Goal: Check status: Check status

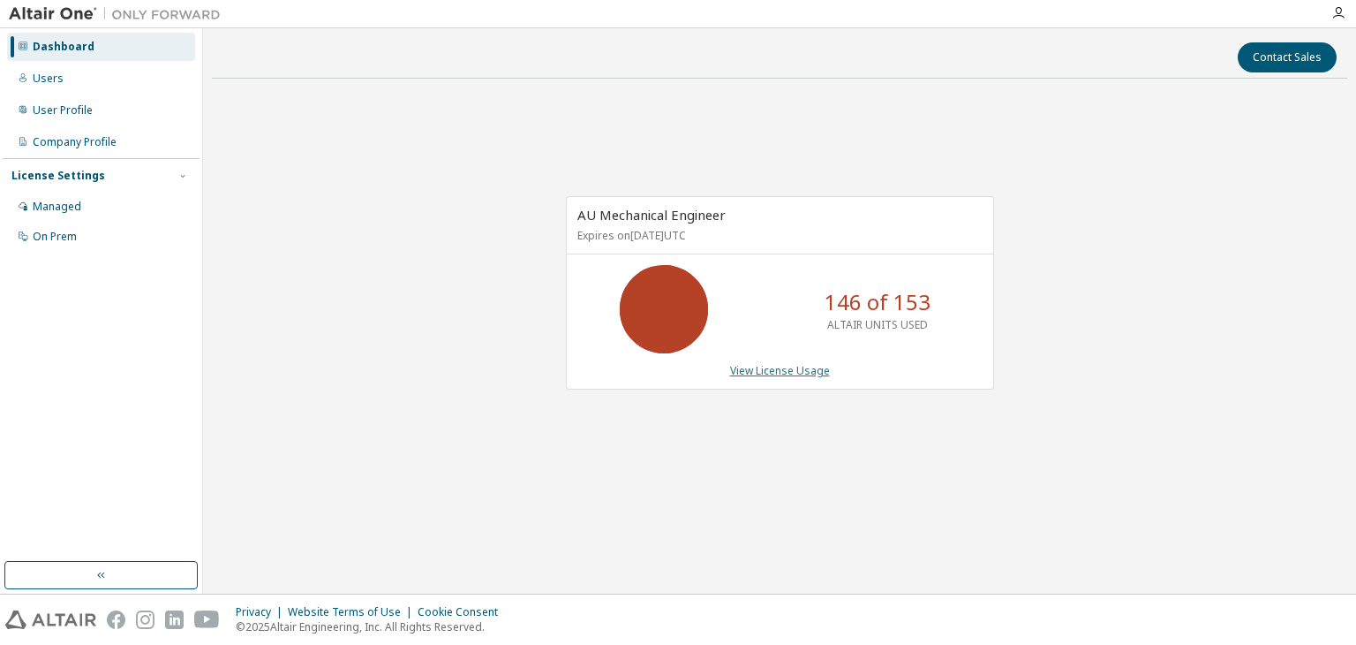
click at [812, 373] on link "View License Usage" at bounding box center [780, 370] width 100 height 15
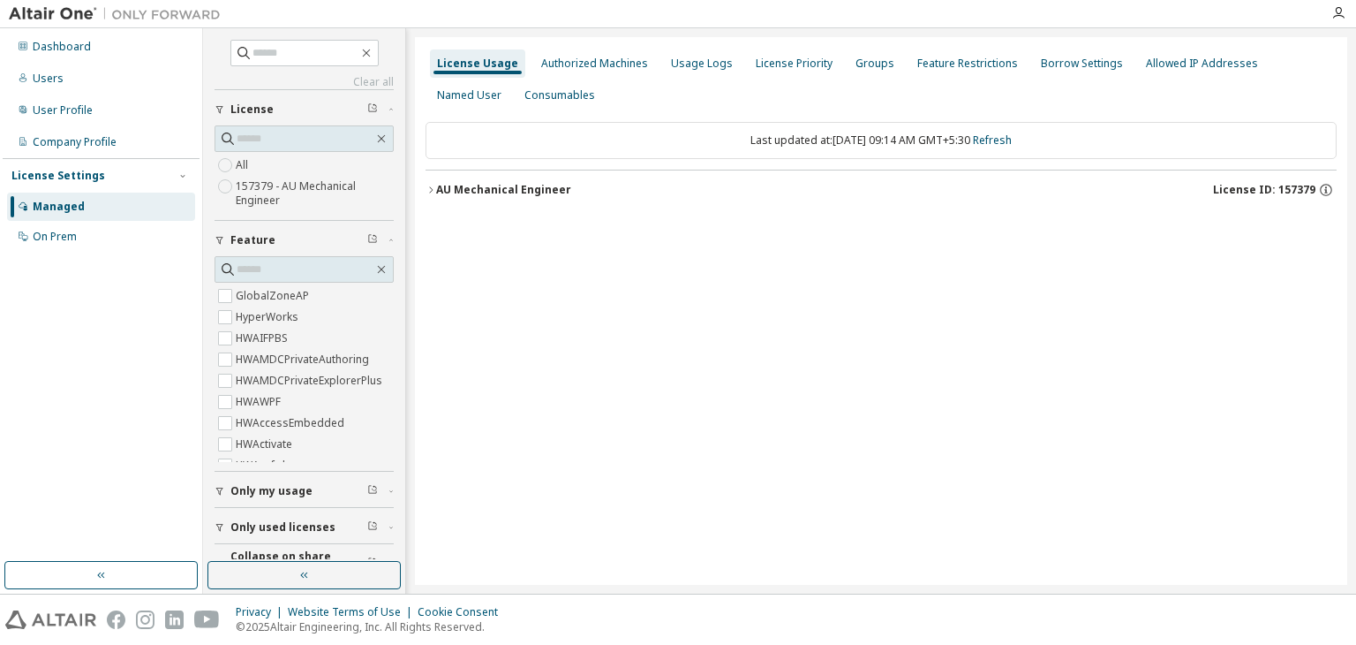
click at [492, 193] on div "AU Mechanical Engineer" at bounding box center [503, 190] width 135 height 14
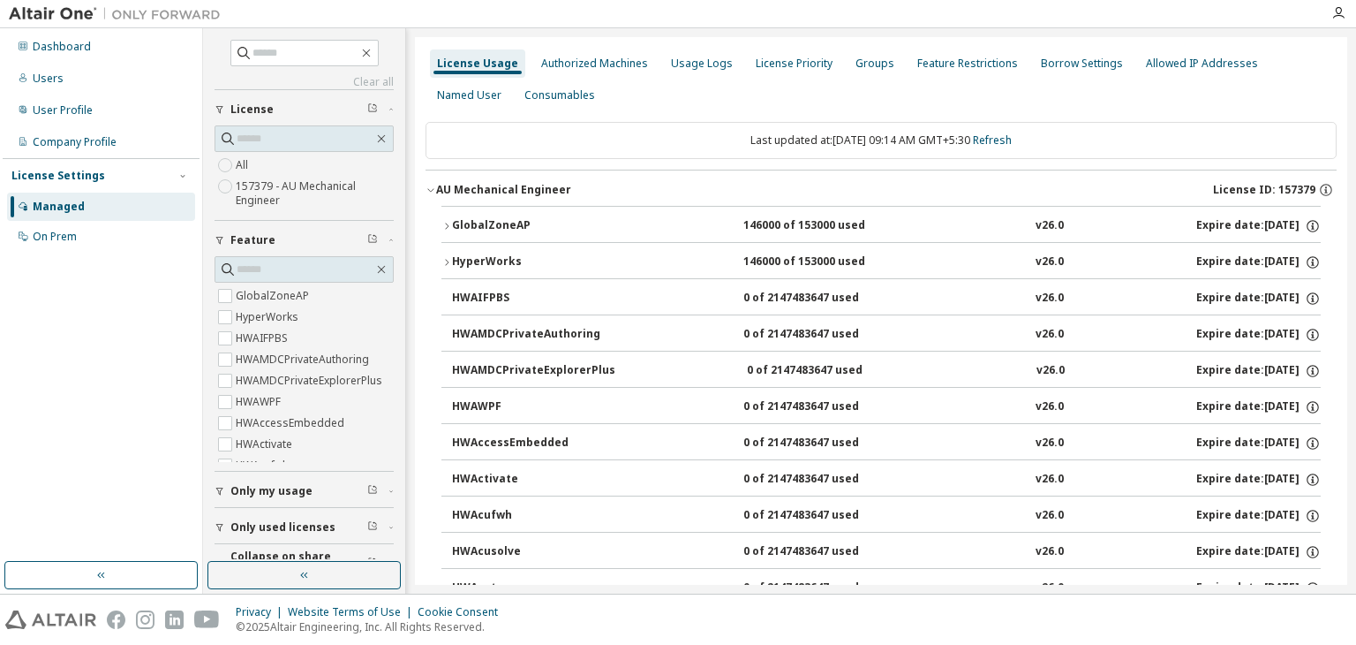
click at [249, 520] on span "Only used licenses" at bounding box center [282, 527] width 105 height 14
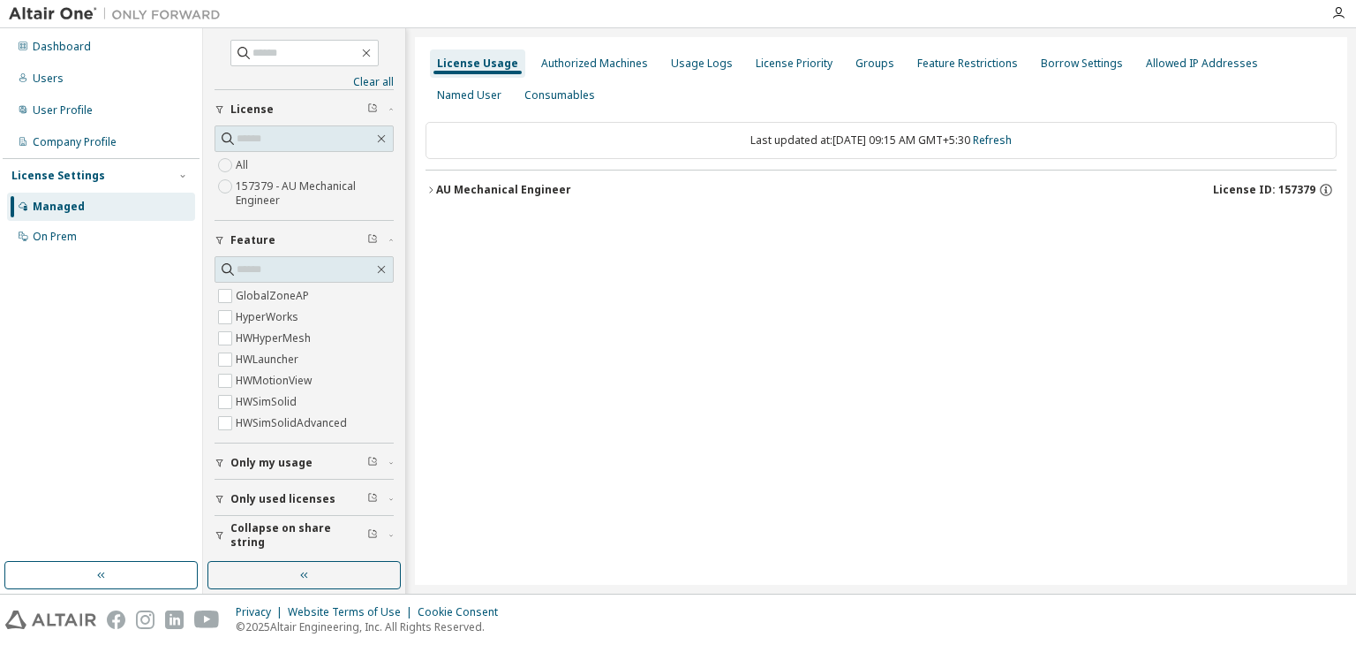
click at [480, 192] on div "AU Mechanical Engineer" at bounding box center [503, 190] width 135 height 14
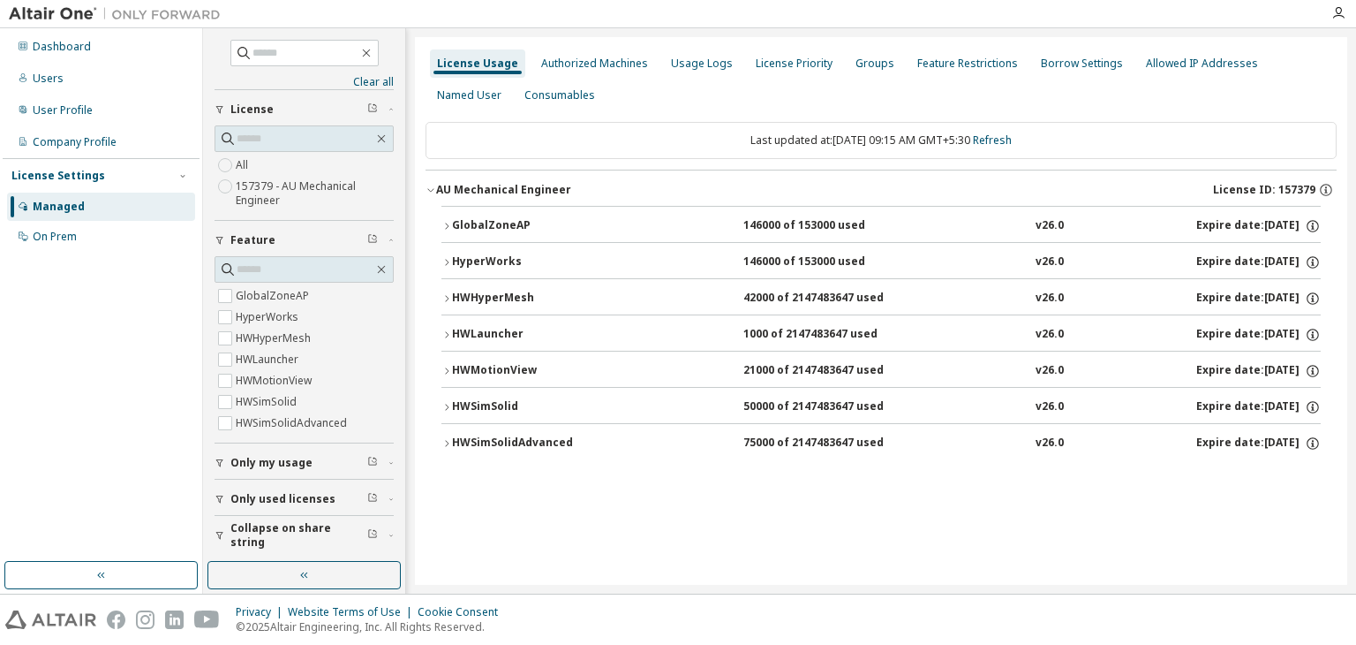
click at [445, 441] on icon "button" at bounding box center [446, 443] width 11 height 11
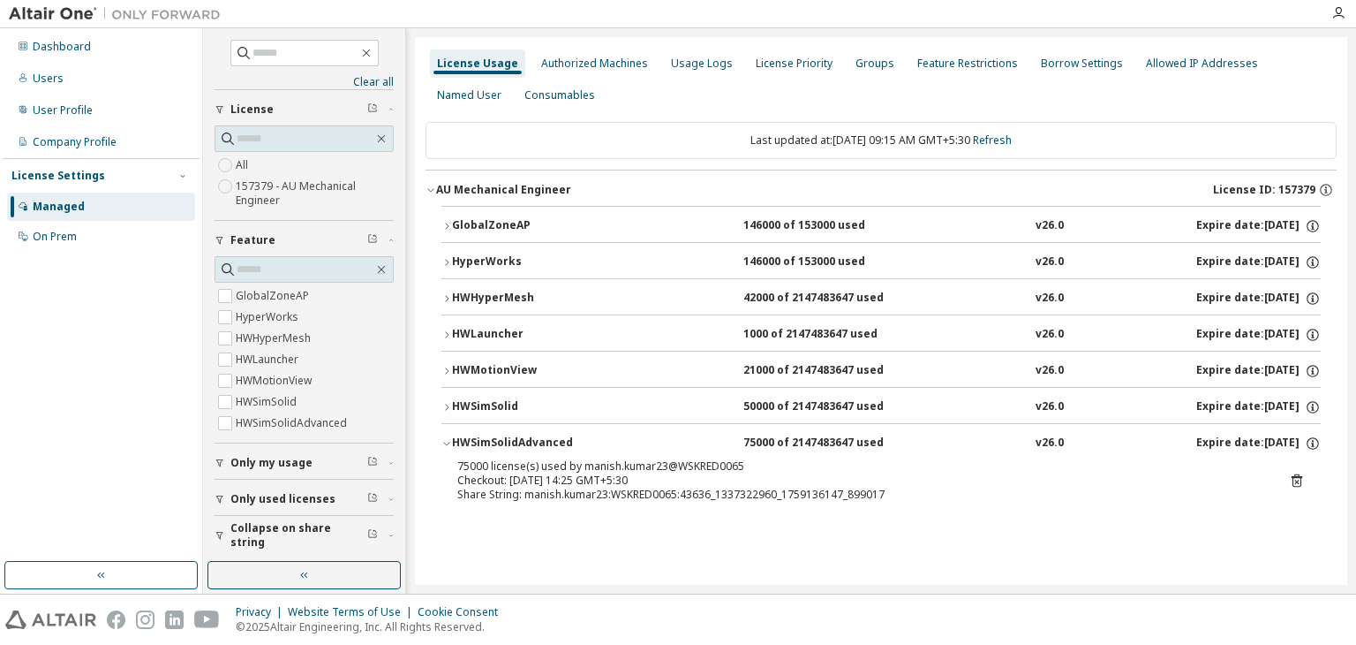
click at [445, 442] on icon "button" at bounding box center [446, 444] width 6 height 4
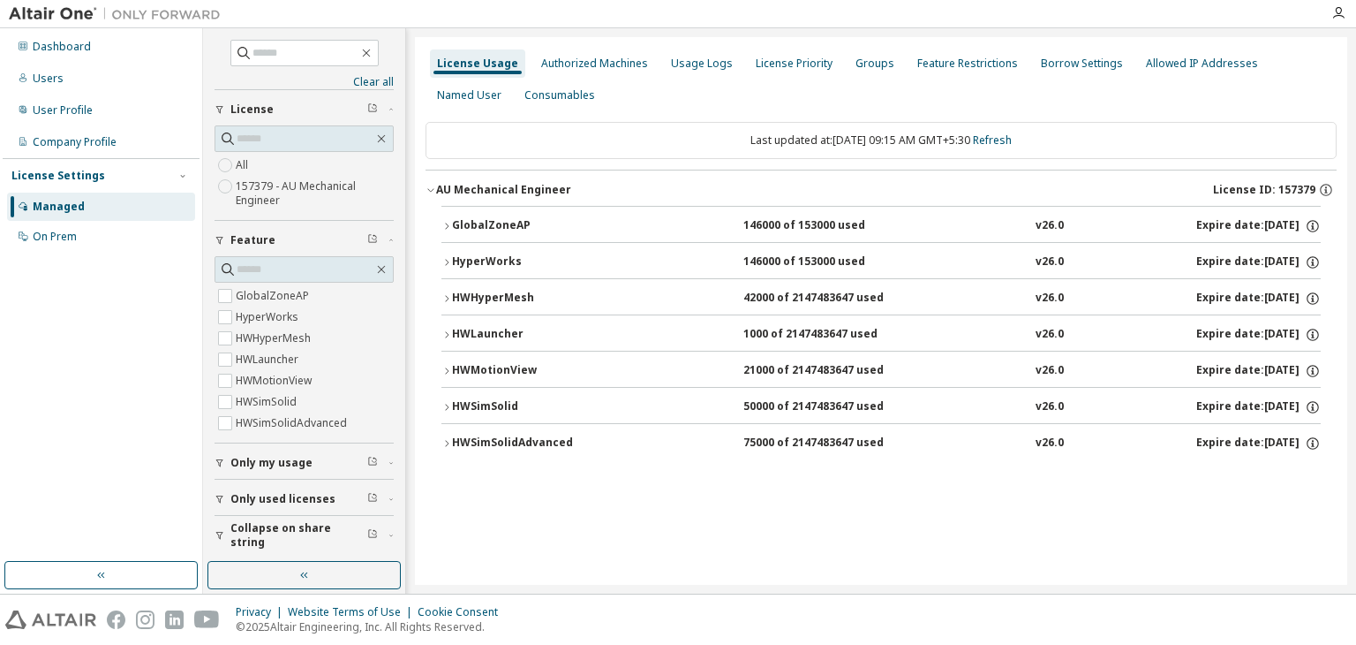
click at [447, 399] on button "HWSimSolid 50000 of 2147483647 used v26.0 Expire date: [DATE]" at bounding box center [880, 407] width 879 height 39
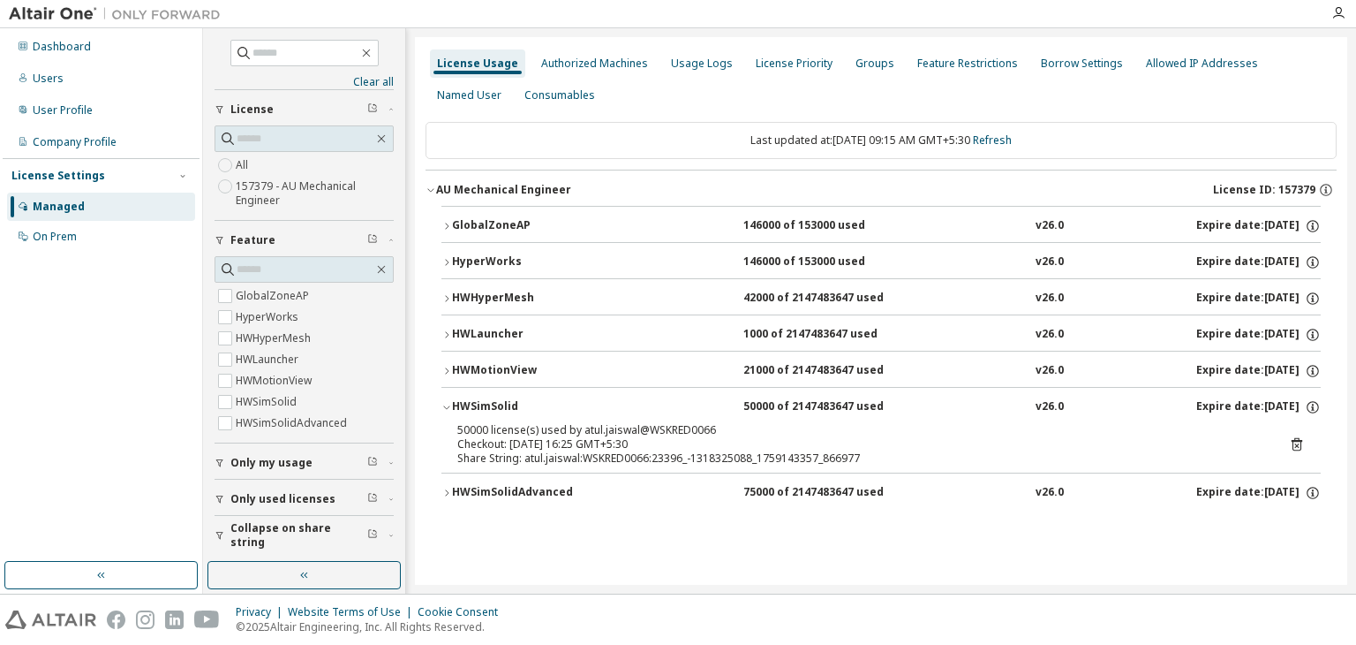
click at [447, 399] on button "HWSimSolid 50000 of 2147483647 used v26.0 Expire date: [DATE]" at bounding box center [880, 407] width 879 height 39
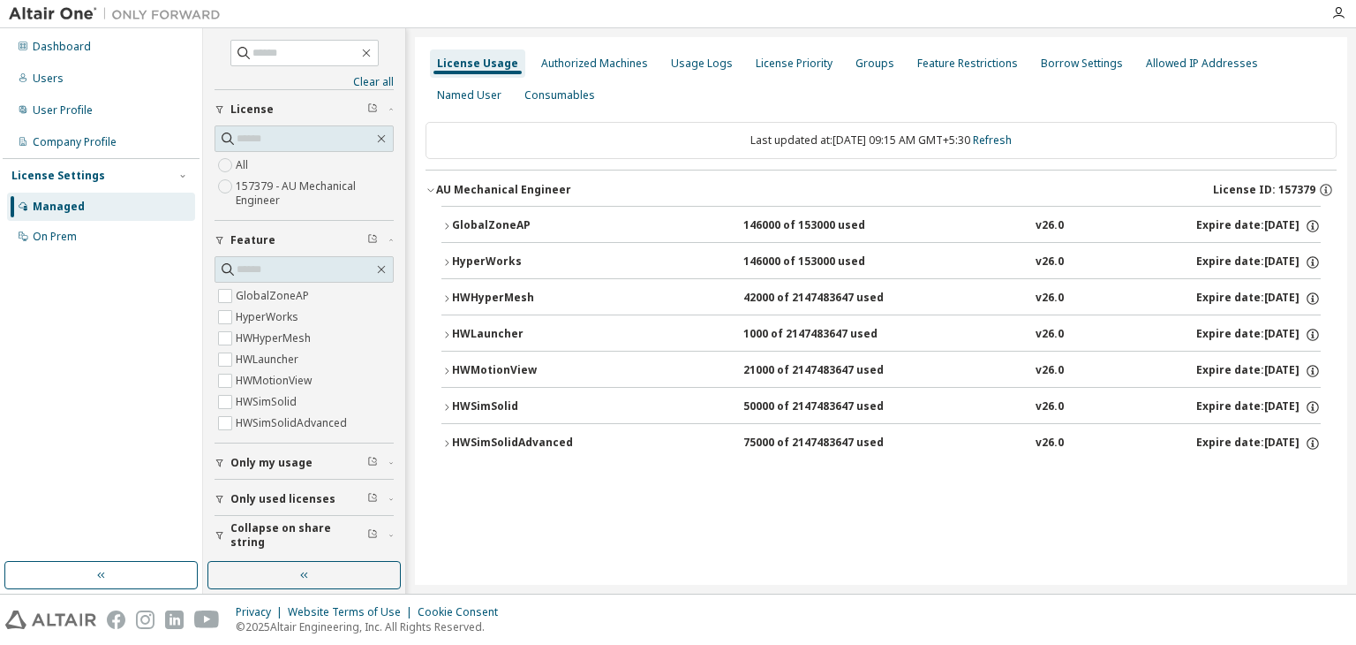
click at [451, 367] on icon "button" at bounding box center [446, 371] width 11 height 11
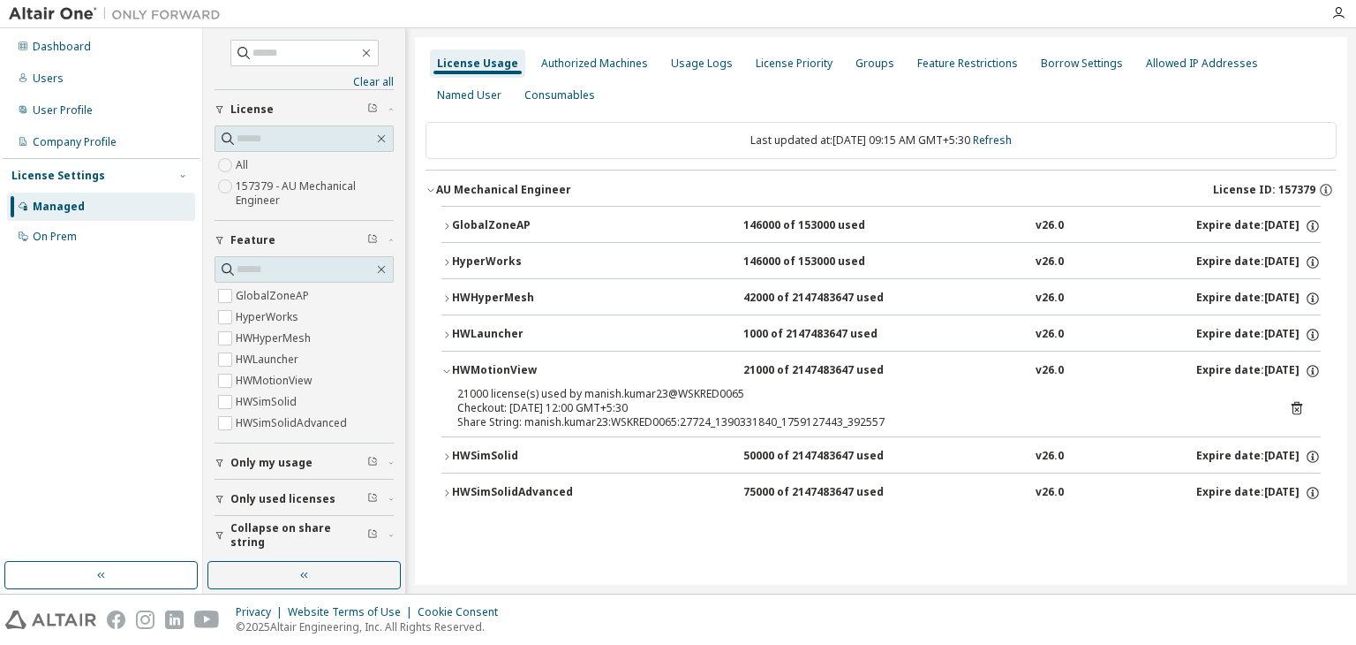
click at [451, 367] on icon "button" at bounding box center [446, 371] width 11 height 11
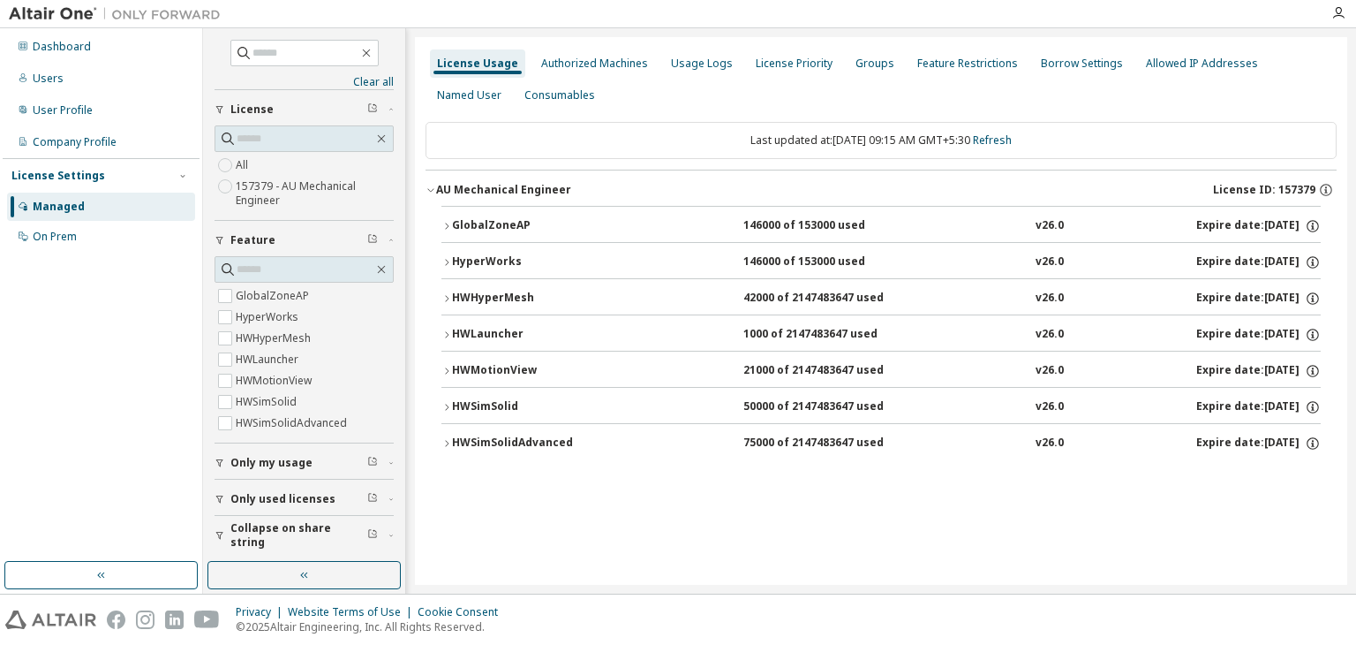
click at [447, 332] on icon "button" at bounding box center [447, 334] width 4 height 6
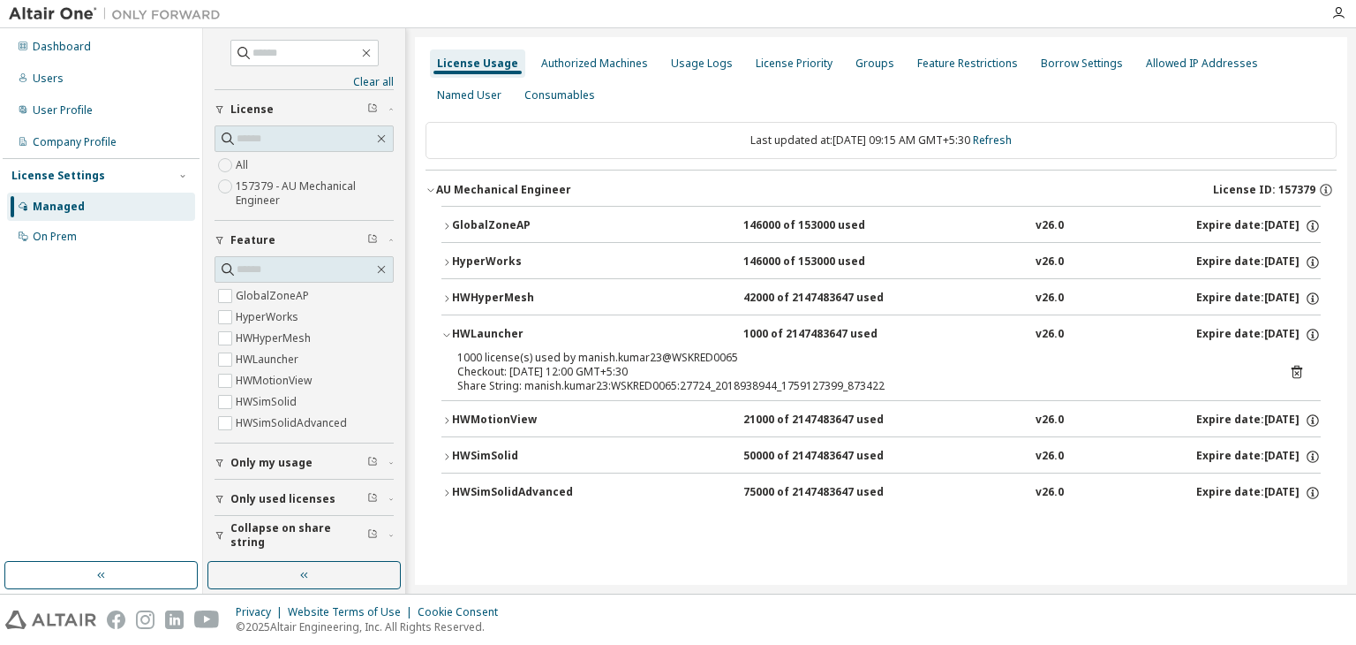
click at [447, 332] on icon "button" at bounding box center [446, 334] width 11 height 11
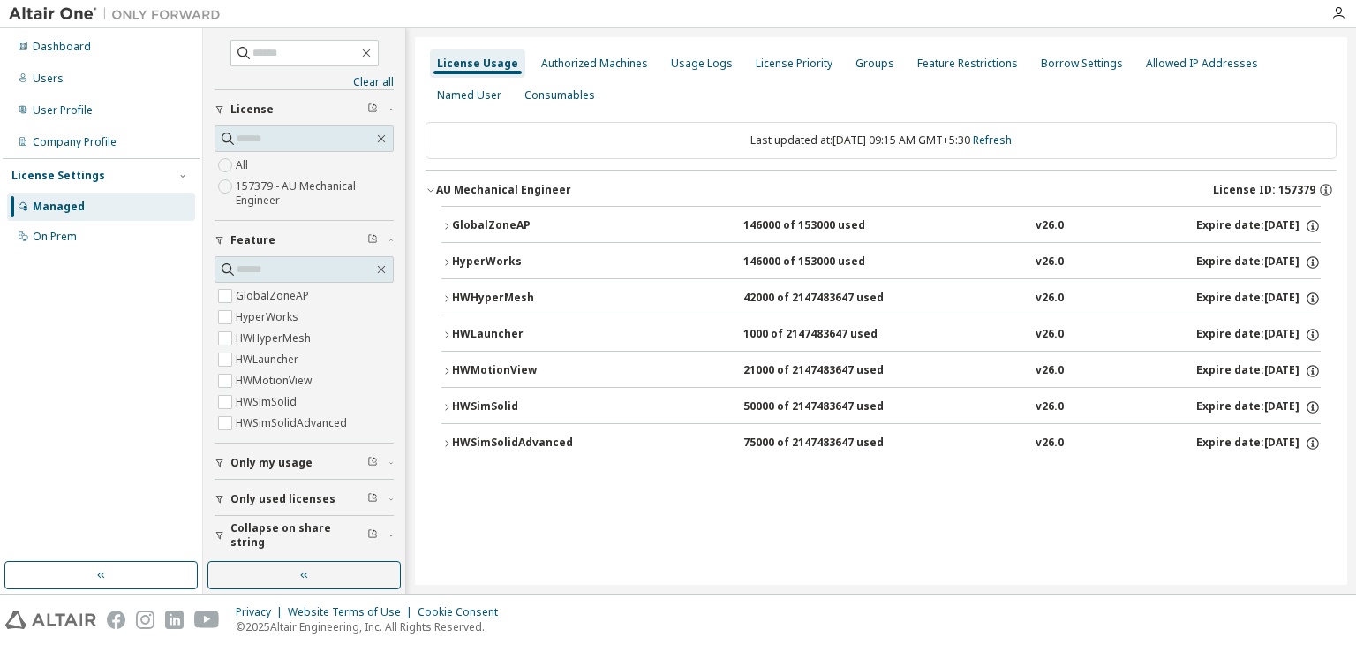
click at [446, 293] on icon "button" at bounding box center [446, 298] width 11 height 11
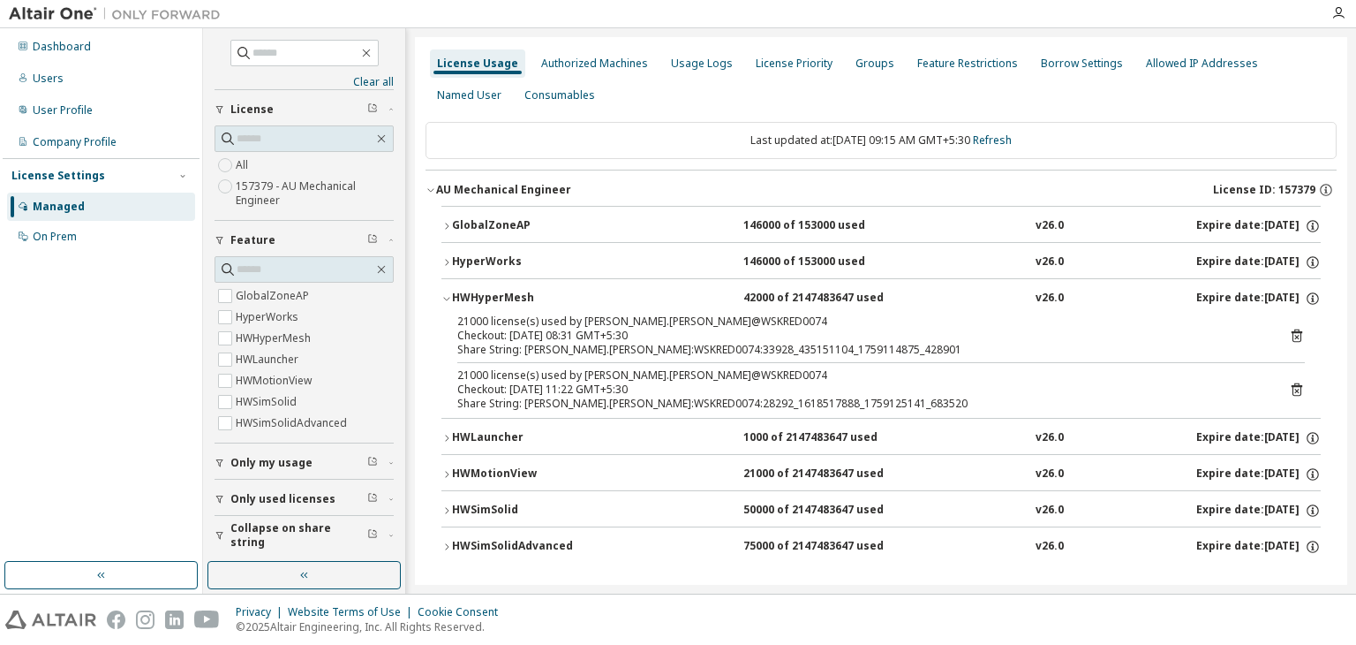
click at [446, 293] on icon "button" at bounding box center [446, 298] width 11 height 11
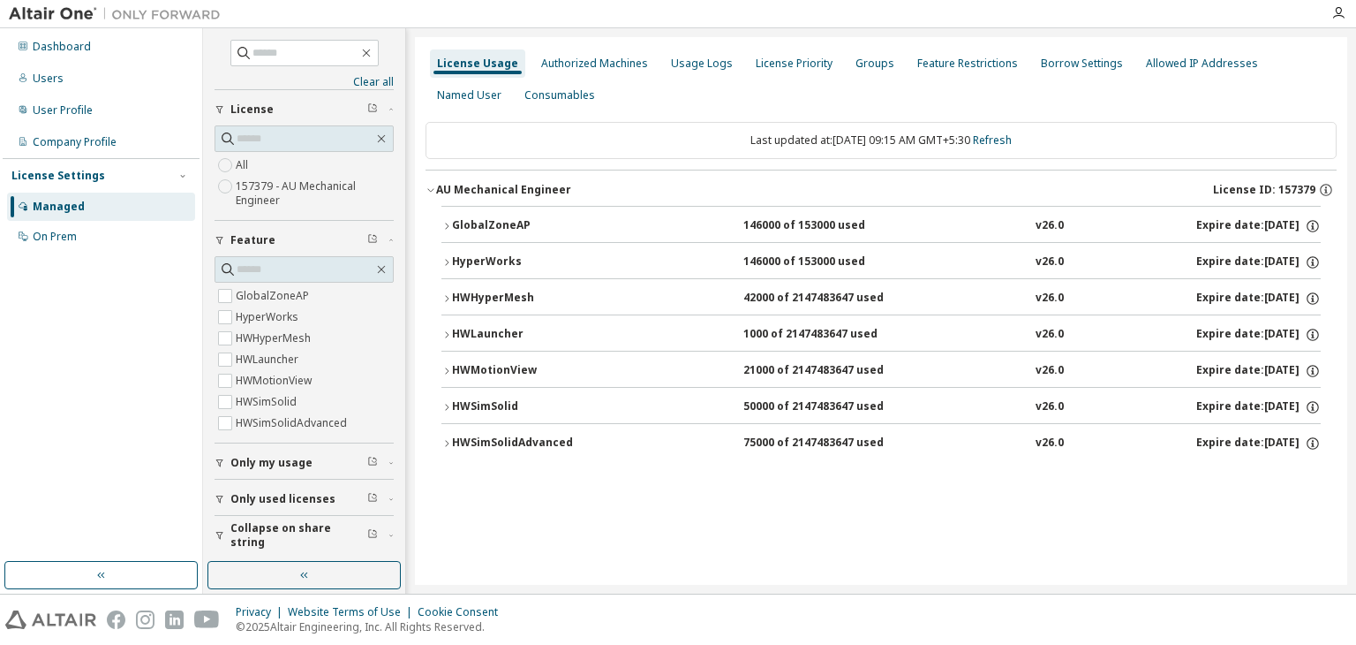
click at [449, 257] on icon "button" at bounding box center [446, 262] width 11 height 11
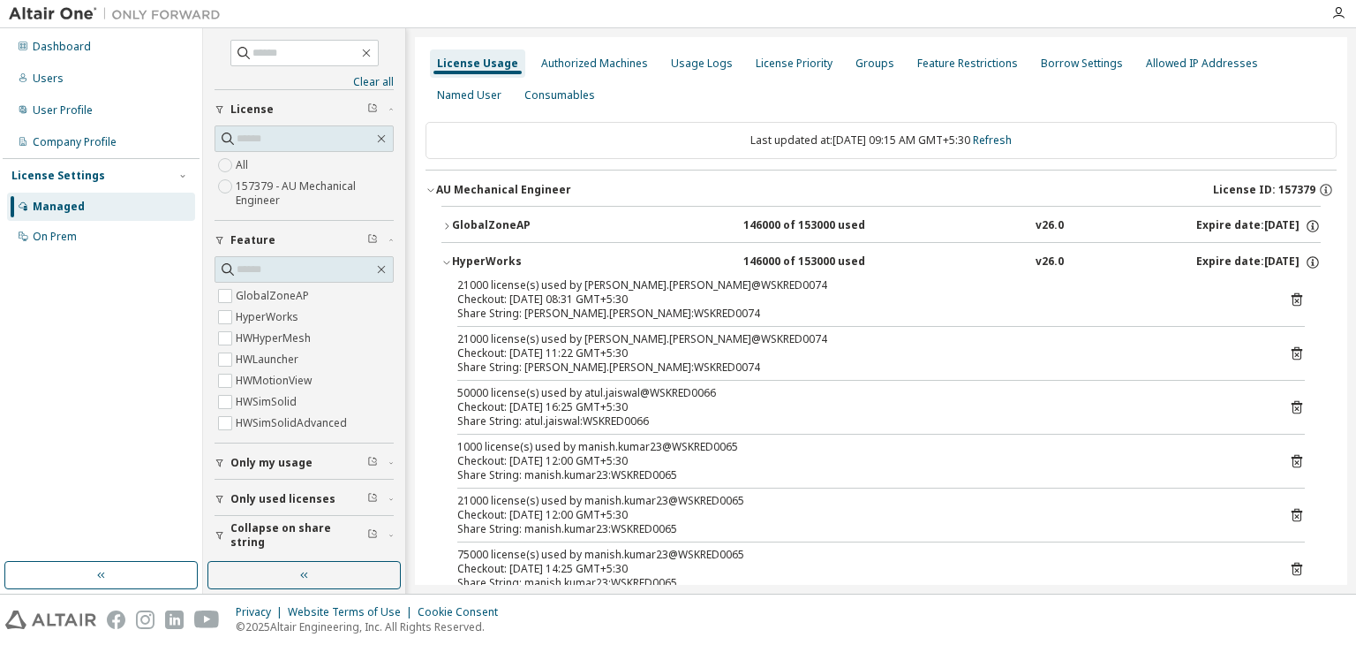
click at [449, 257] on icon "button" at bounding box center [446, 262] width 11 height 11
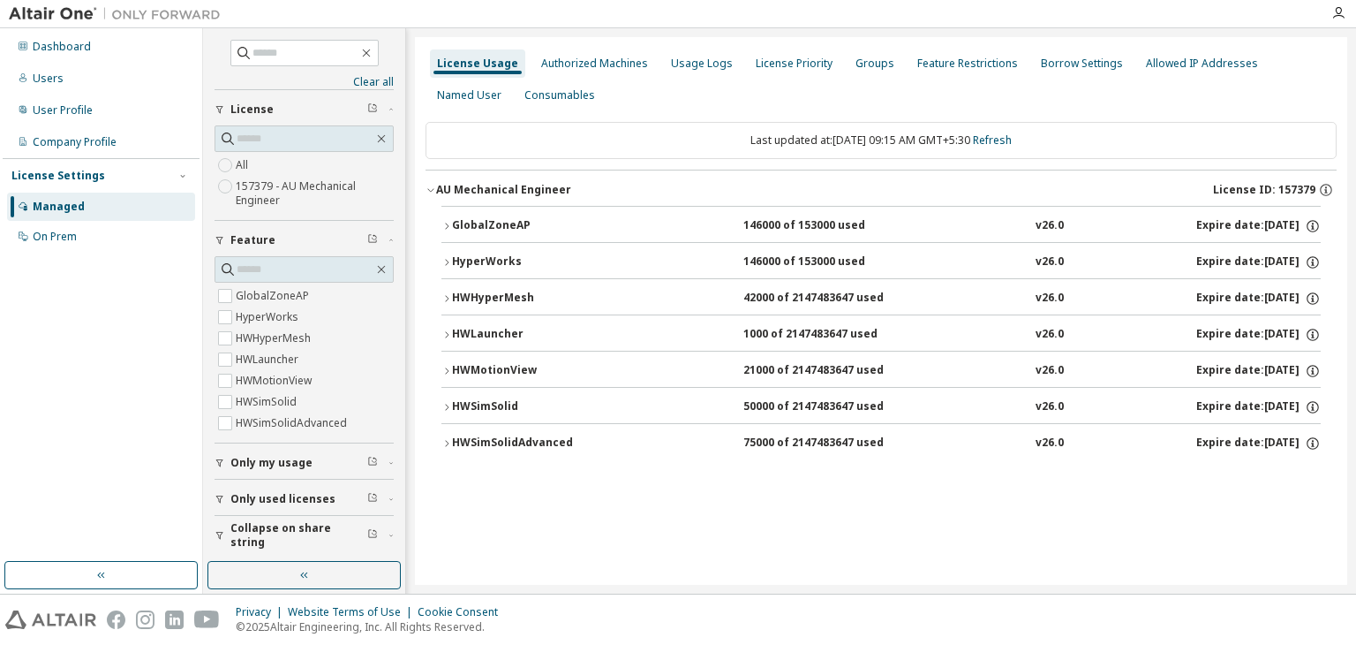
click at [449, 216] on button "GlobalZoneAP 146000 of 153000 used v26.0 Expire date: [DATE]" at bounding box center [880, 226] width 879 height 39
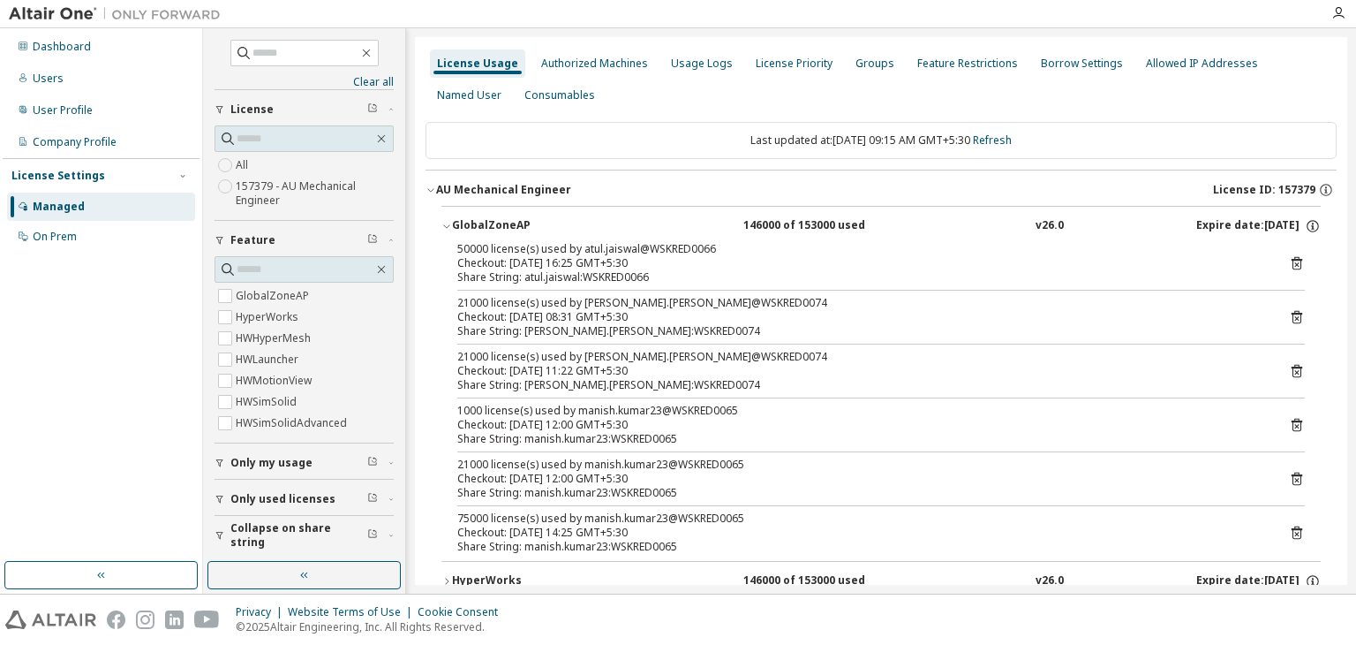
click at [449, 216] on button "GlobalZoneAP 146000 of 153000 used v26.0 Expire date: [DATE]" at bounding box center [880, 226] width 879 height 39
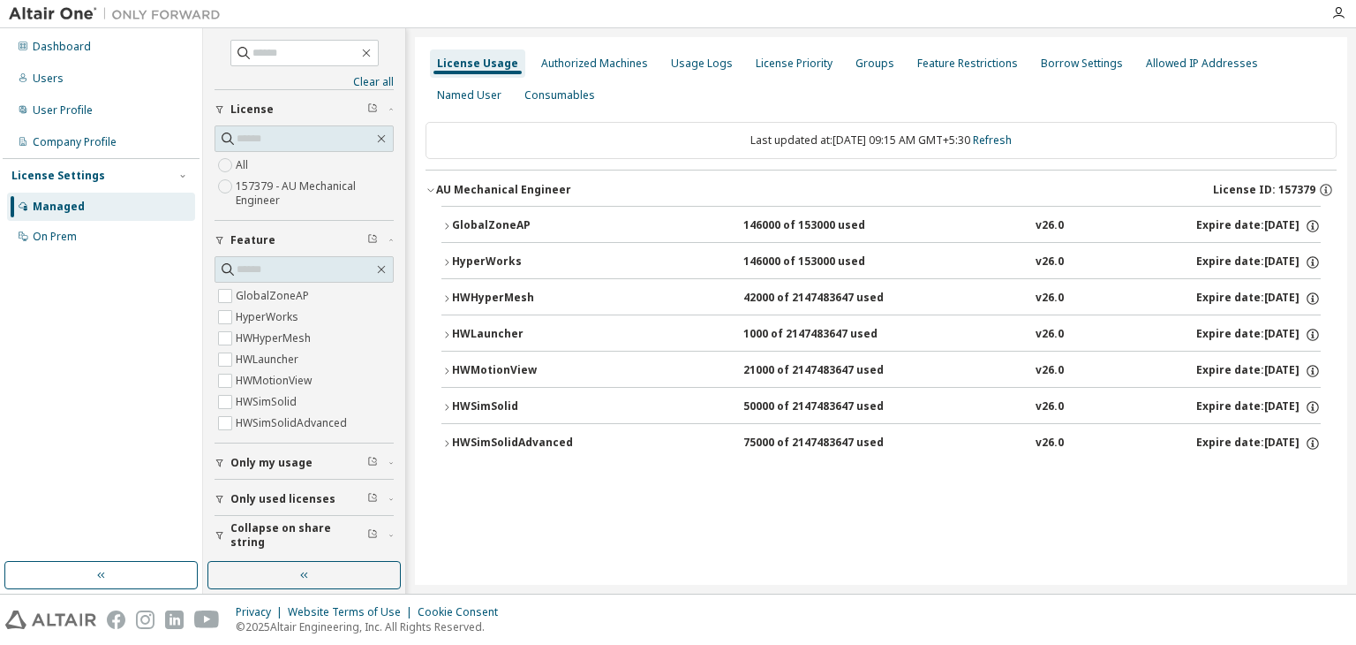
click at [494, 441] on div "HWSimSolidAdvanced" at bounding box center [531, 443] width 159 height 16
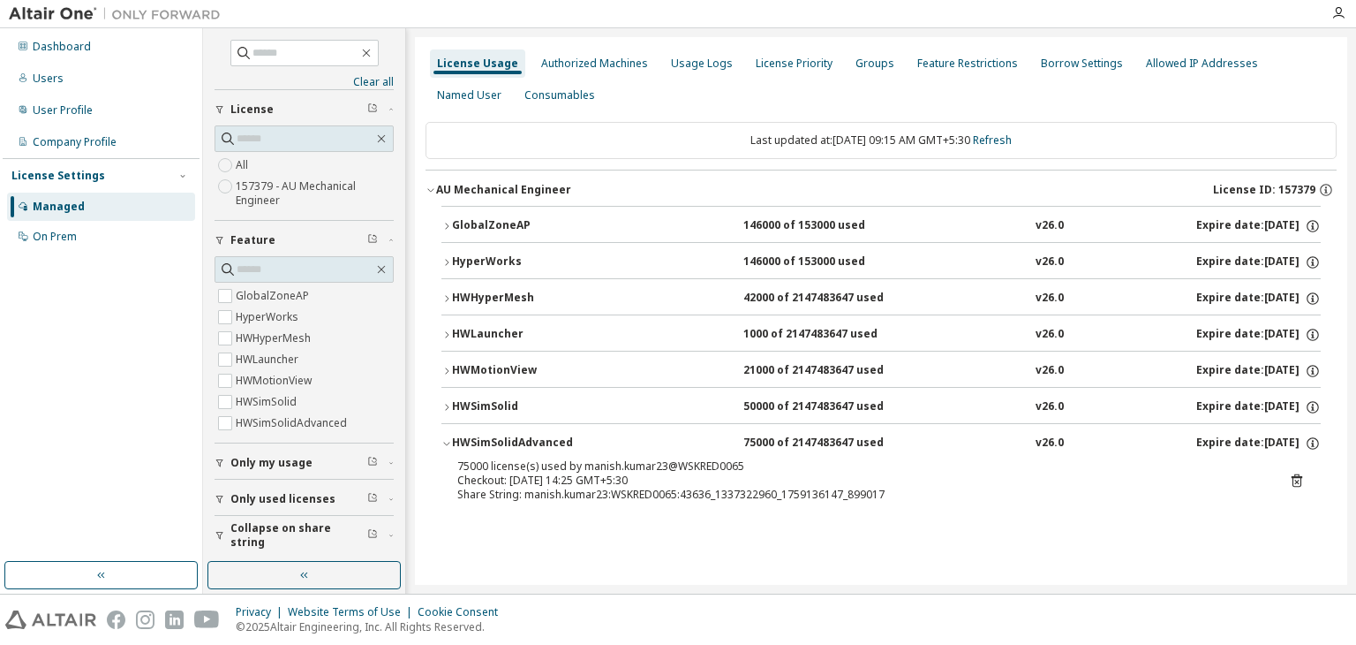
click at [494, 441] on div "HWSimSolidAdvanced" at bounding box center [531, 443] width 159 height 16
